Goal: Find specific page/section: Find specific page/section

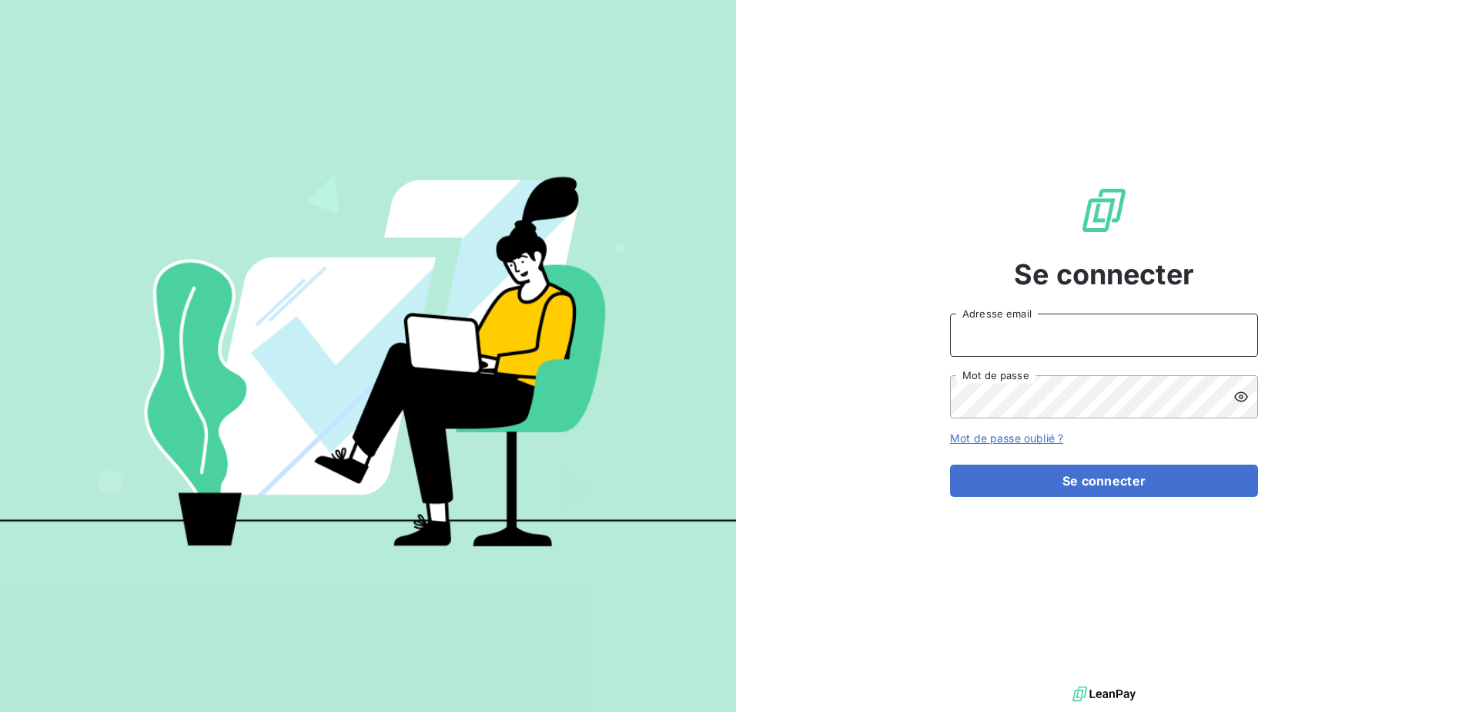
click at [991, 341] on input "Adresse email" at bounding box center [1104, 334] width 308 height 43
type input "[PERSON_NAME][EMAIL_ADDRESS][DOMAIN_NAME]"
click at [950, 464] on button "Se connecter" at bounding box center [1104, 480] width 308 height 32
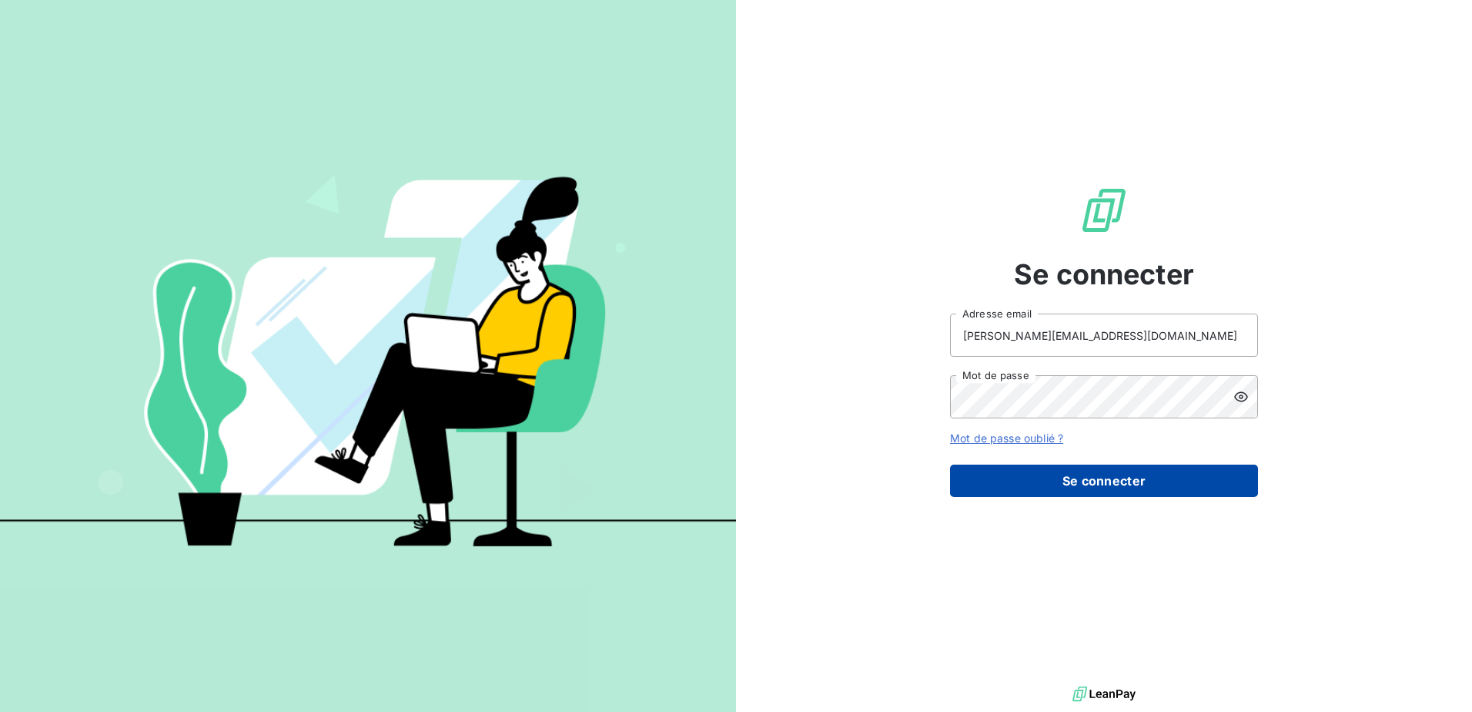
click at [1107, 487] on button "Se connecter" at bounding box center [1104, 480] width 308 height 32
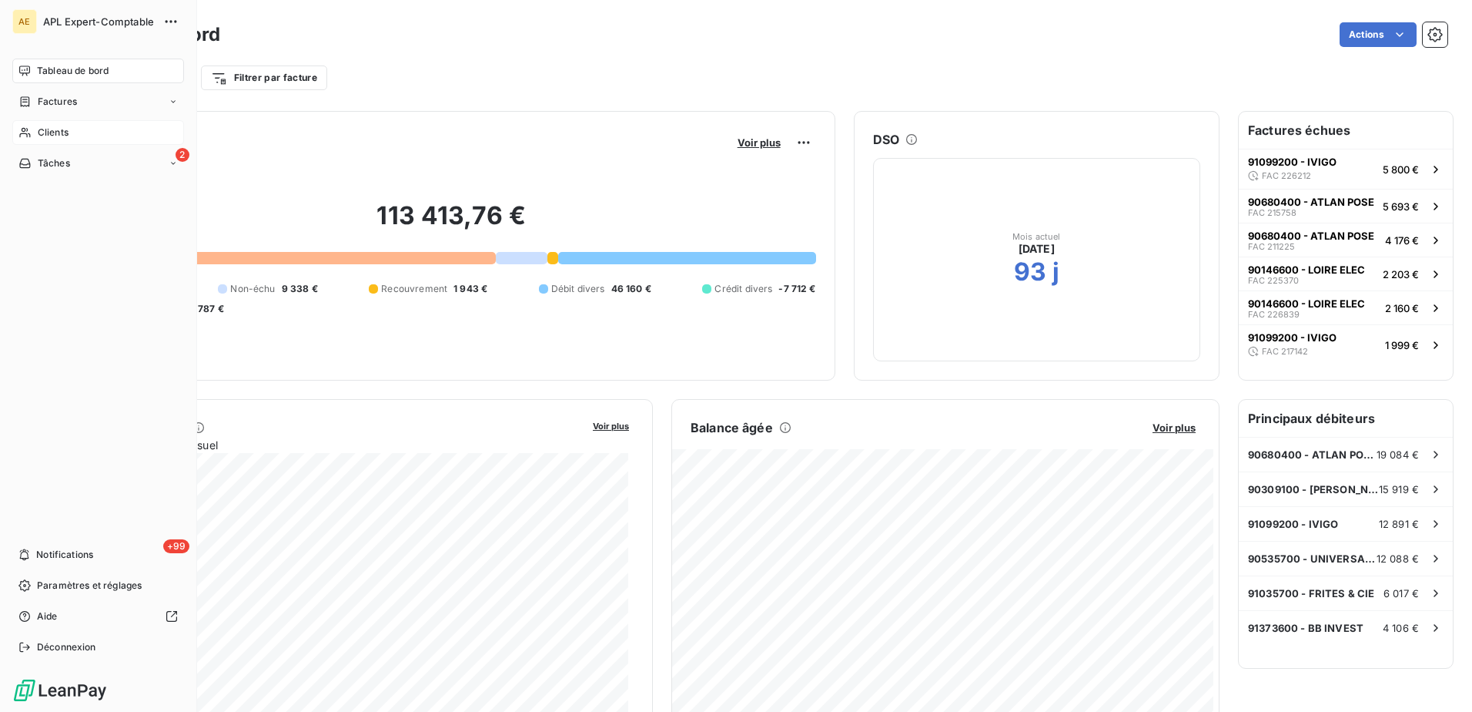
click at [63, 136] on span "Clients" at bounding box center [53, 133] width 31 height 14
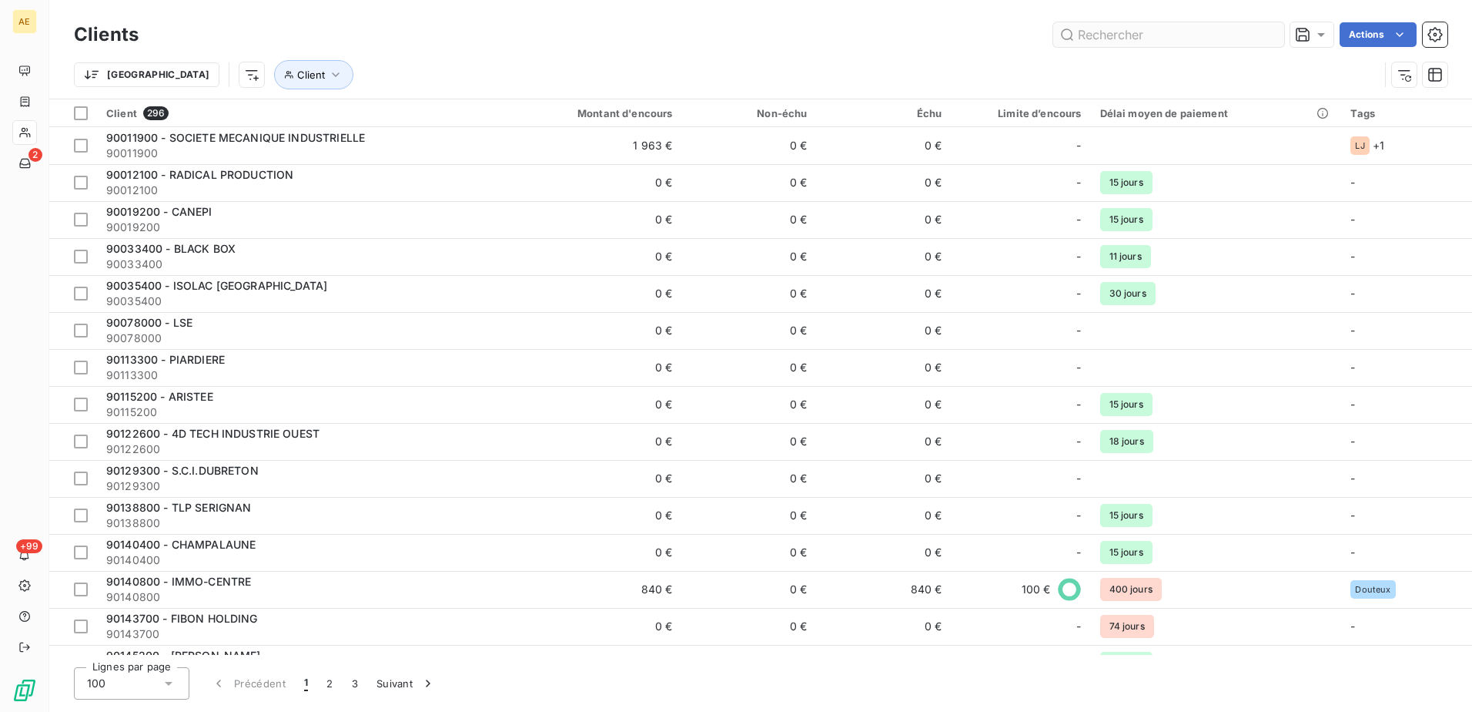
click at [1090, 34] on input "text" at bounding box center [1168, 34] width 231 height 25
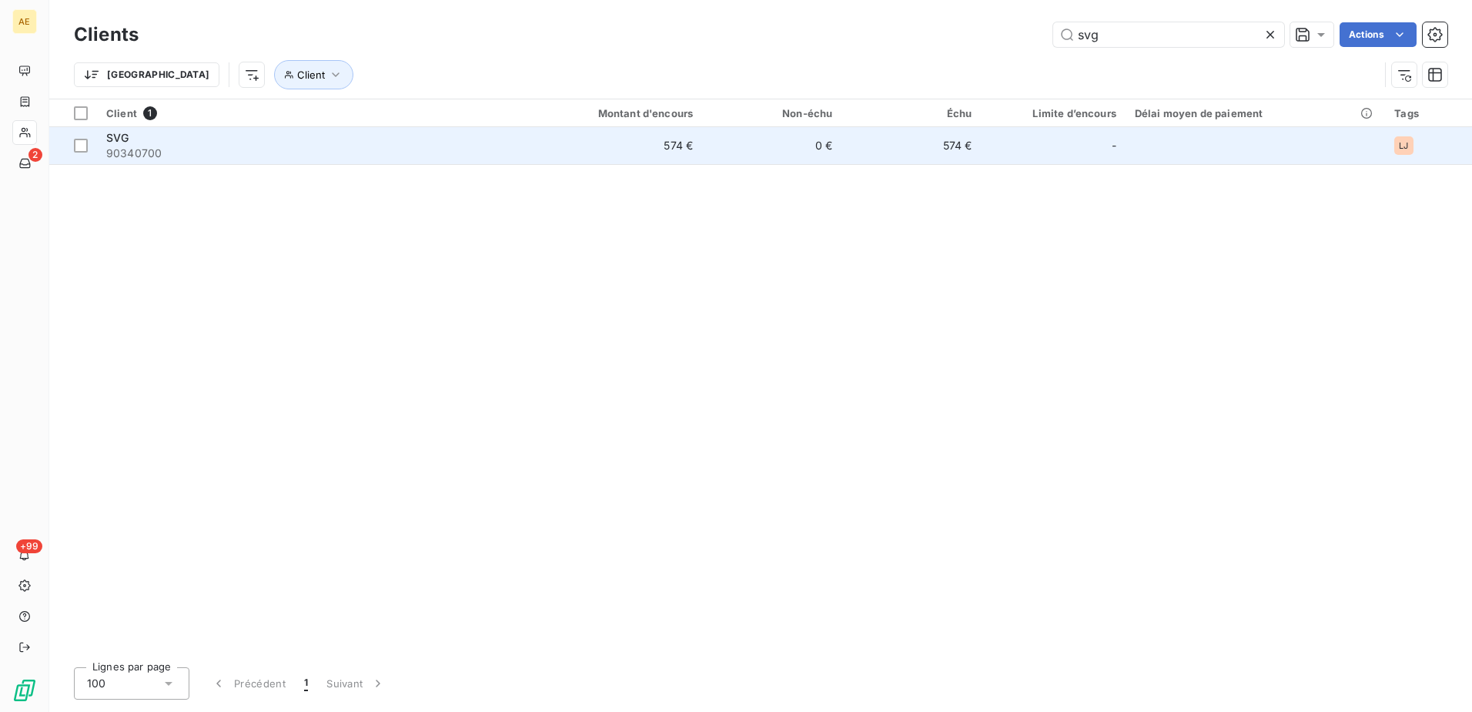
type input "svg"
click at [135, 143] on div "SVG" at bounding box center [306, 137] width 400 height 15
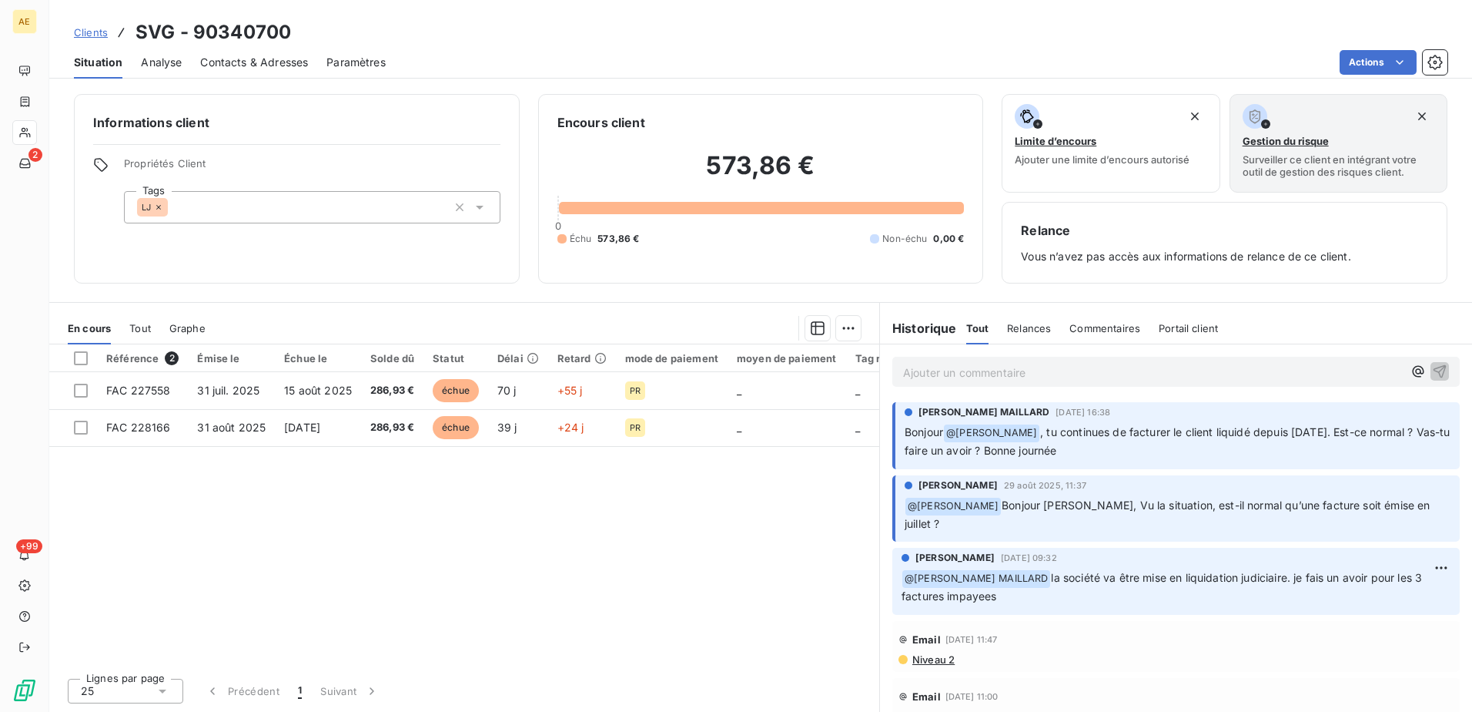
click at [1117, 373] on p "Ajouter un commentaire ﻿" at bounding box center [1153, 372] width 500 height 19
click at [1434, 369] on icon "button" at bounding box center [1440, 370] width 13 height 13
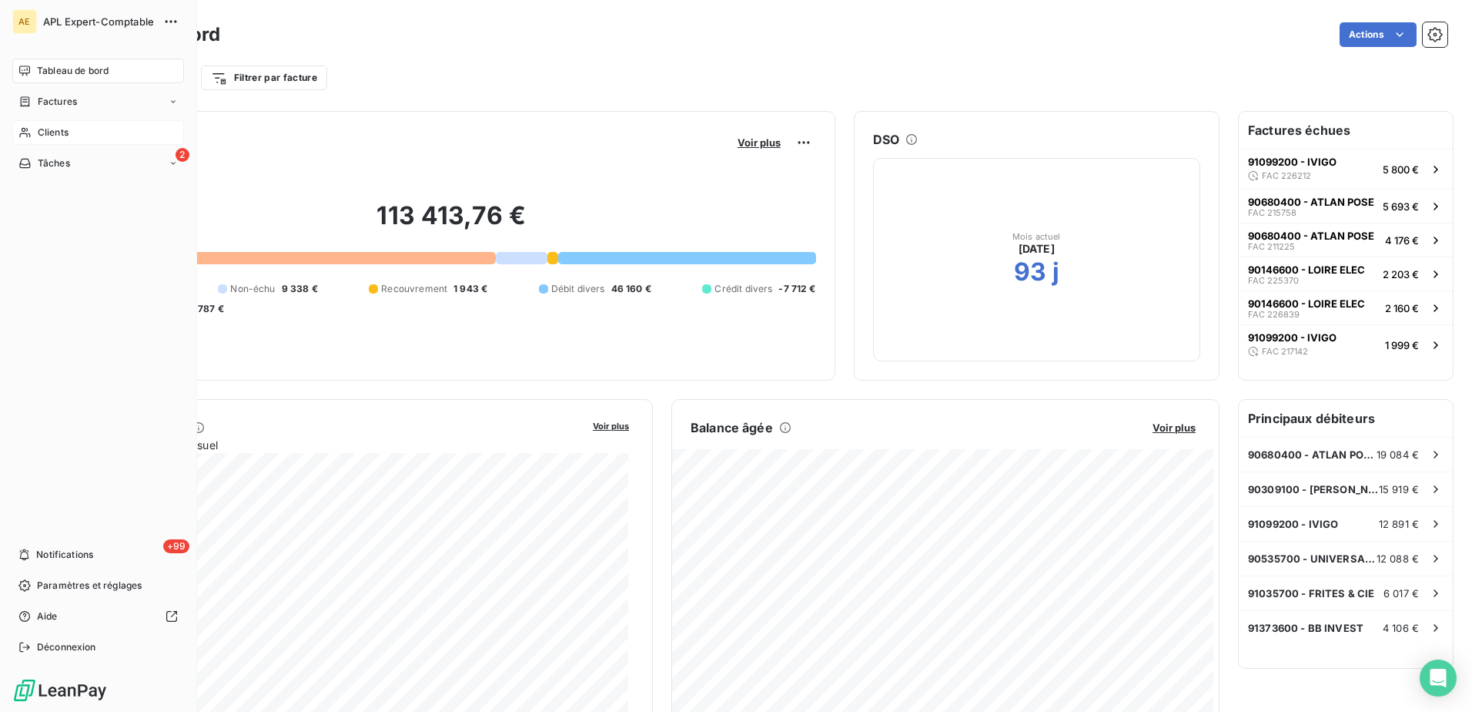
click at [51, 130] on span "Clients" at bounding box center [53, 133] width 31 height 14
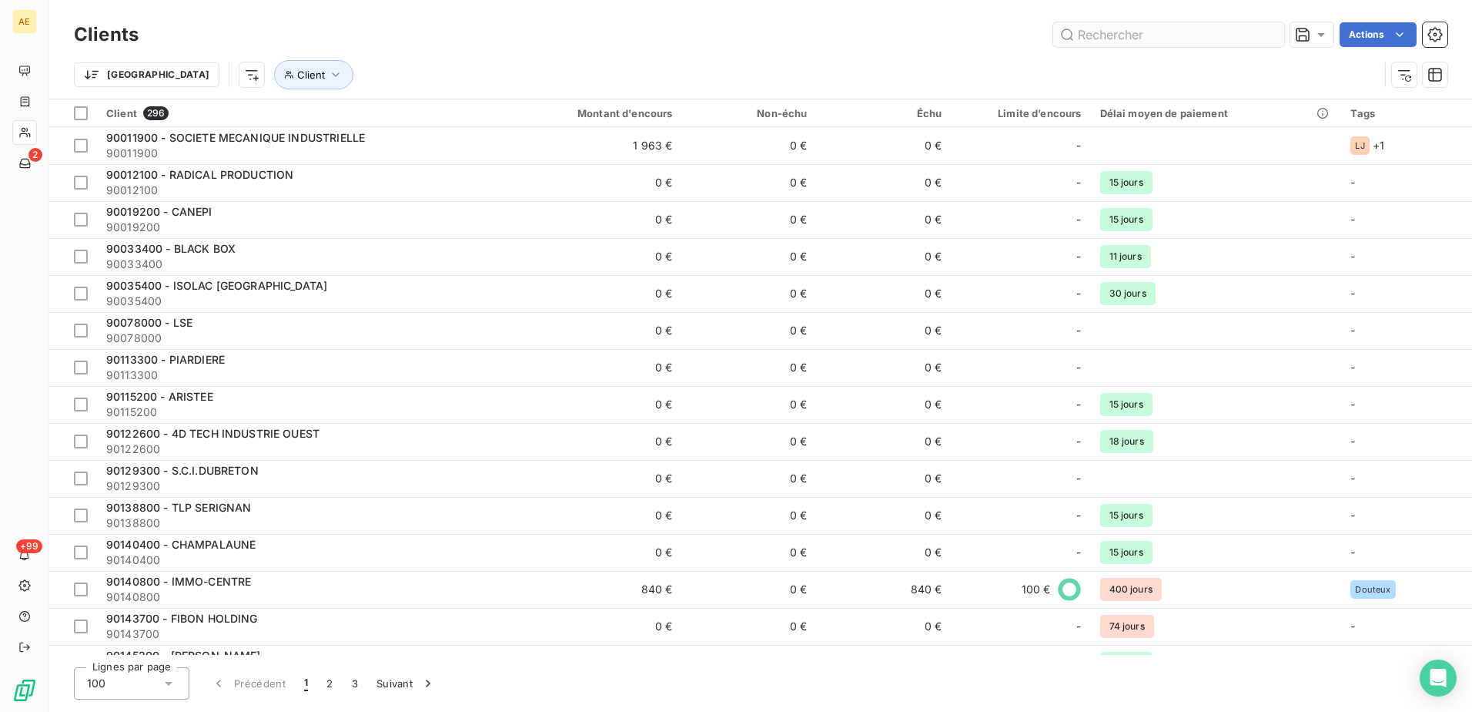
click at [1121, 38] on input "text" at bounding box center [1168, 34] width 231 height 25
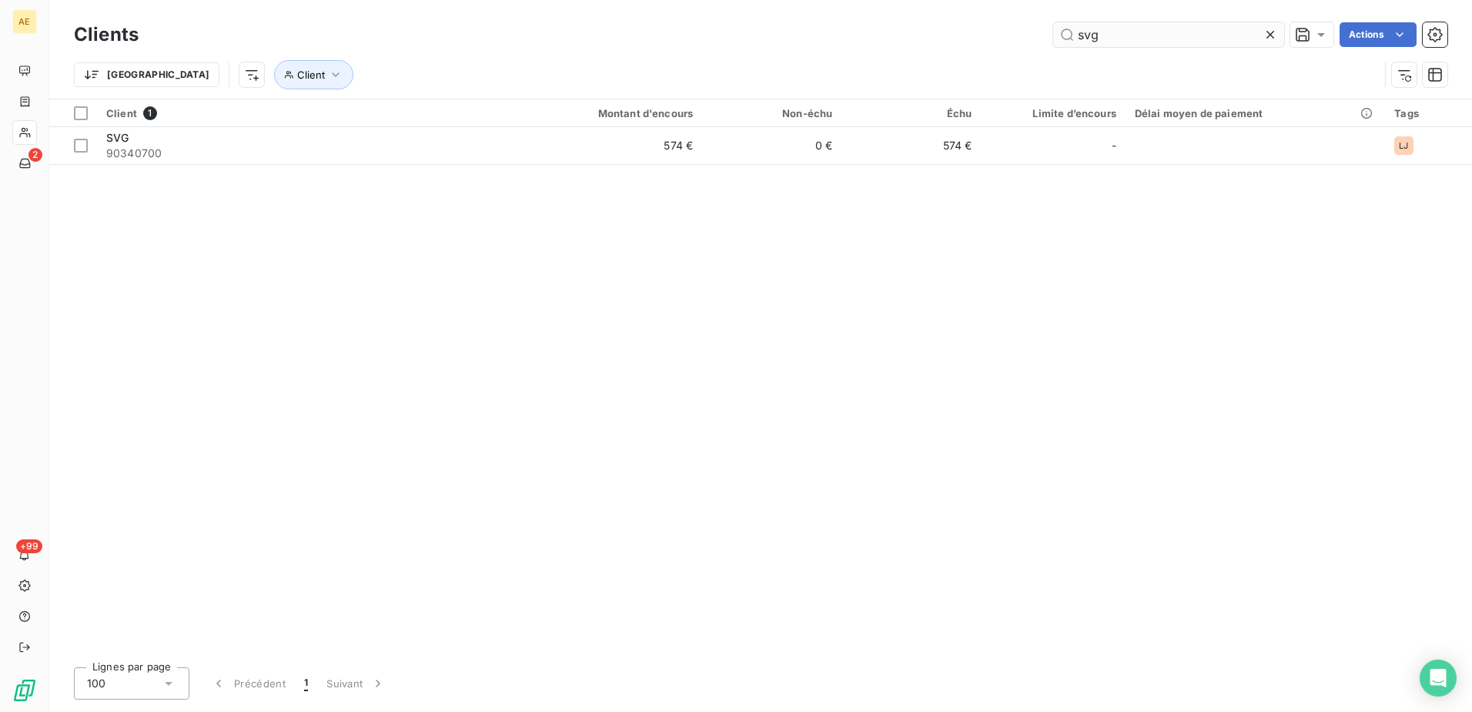
type input "svg"
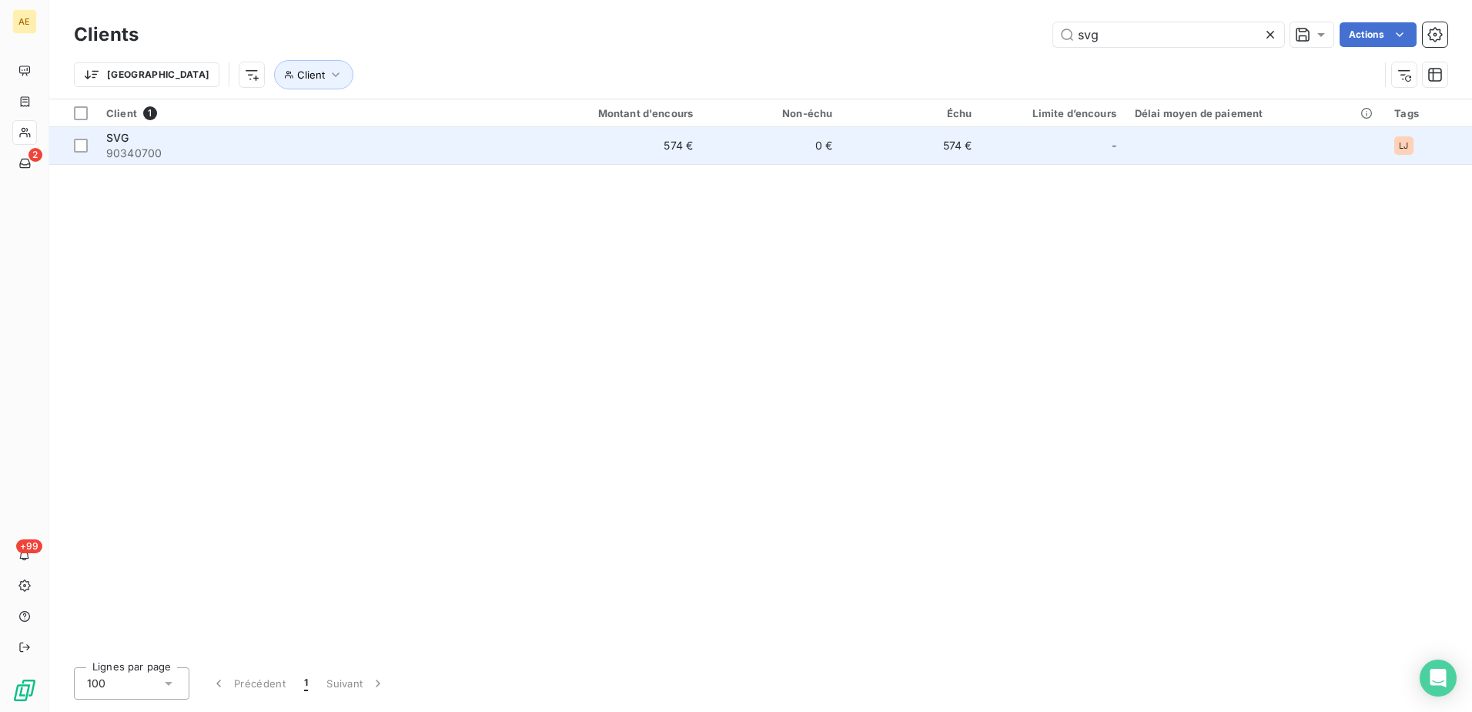
click at [192, 146] on span "90340700" at bounding box center [306, 153] width 400 height 15
